Goal: Task Accomplishment & Management: Complete application form

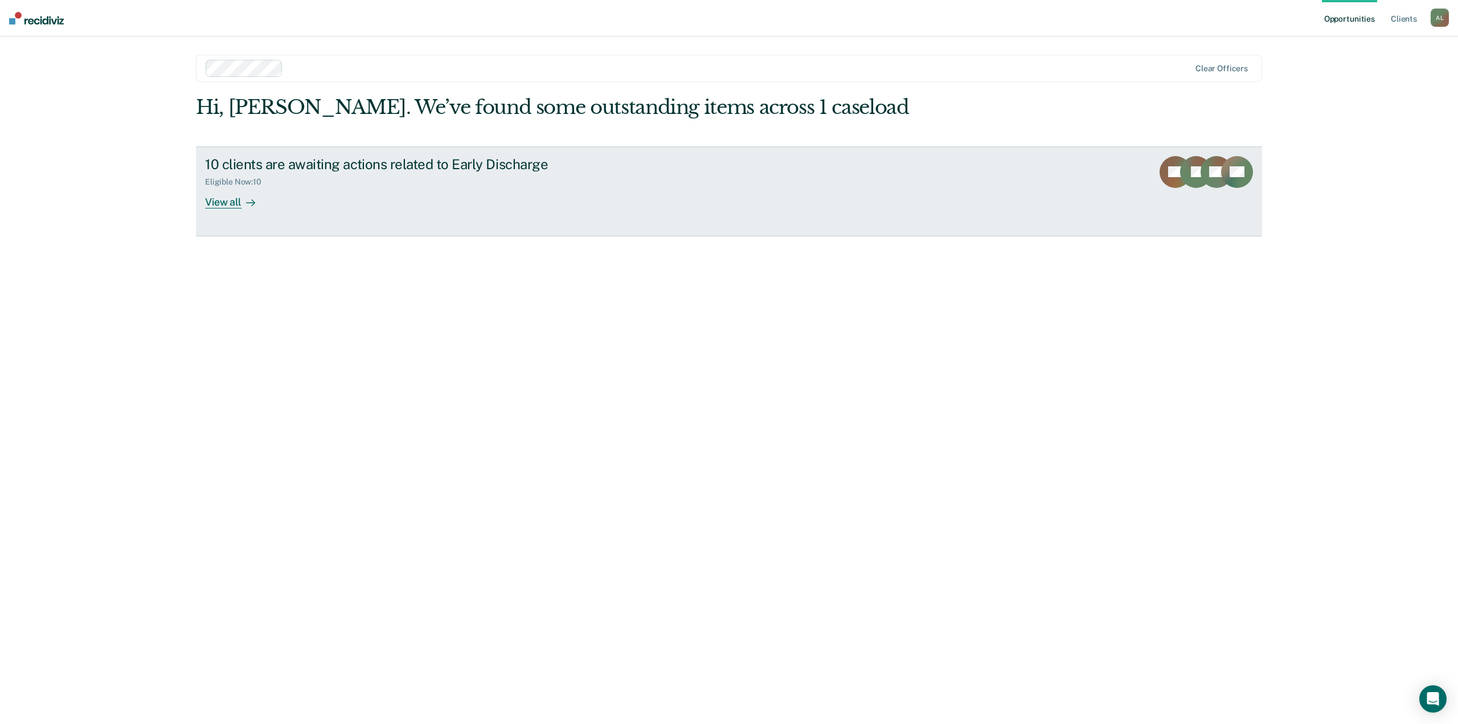
click at [914, 195] on link "10 clients are awaiting actions related to Early Discharge Eligible Now : 10 Vi…" at bounding box center [729, 191] width 1066 height 90
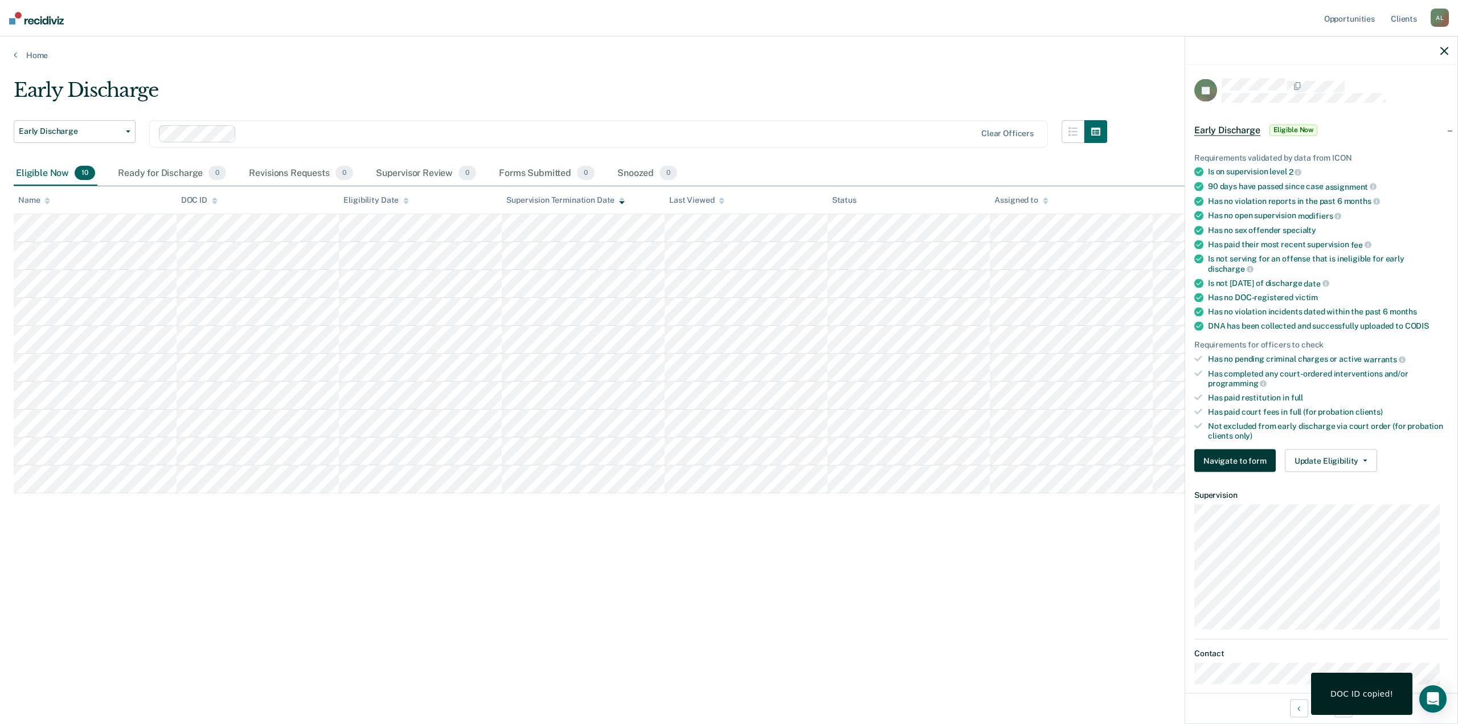
click at [1229, 464] on button "Navigate to form" at bounding box center [1235, 460] width 81 height 23
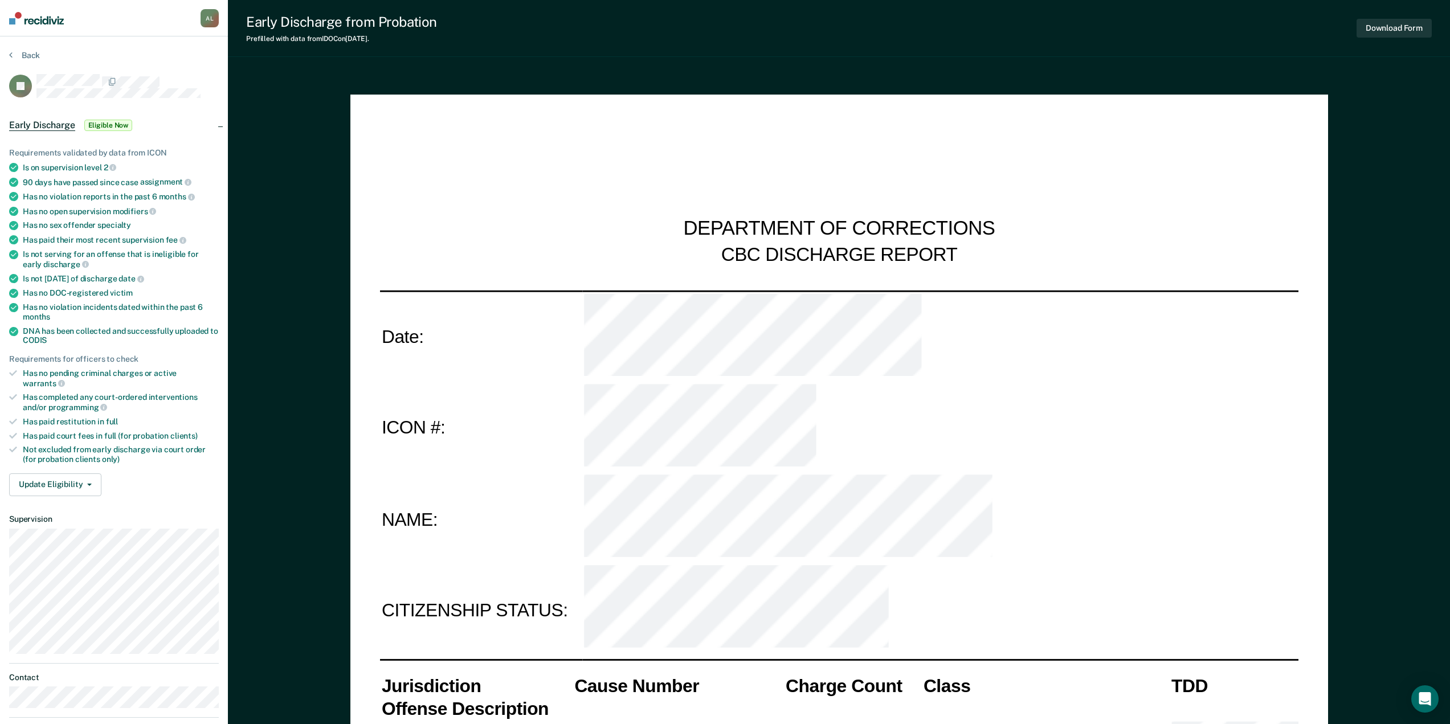
type textarea "x"
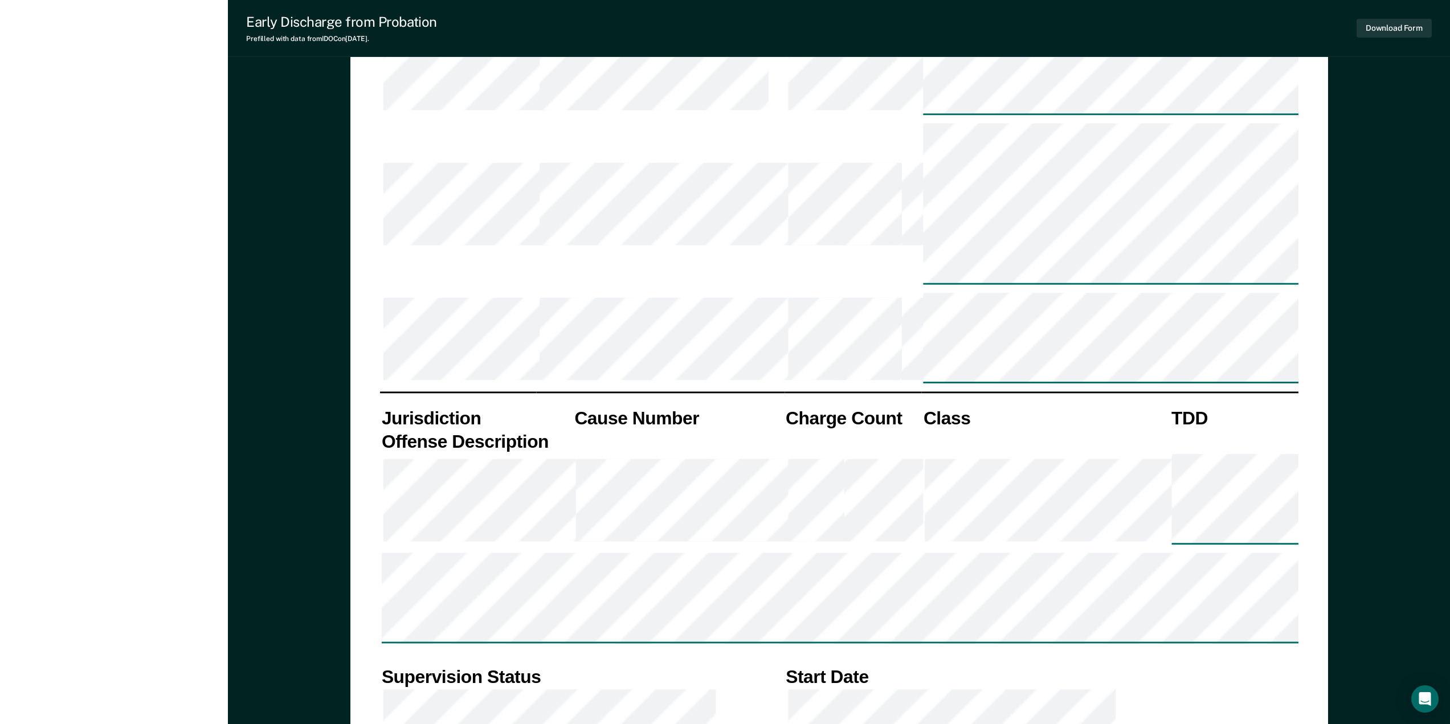
scroll to position [2678, 0]
